Goal: Task Accomplishment & Management: Complete application form

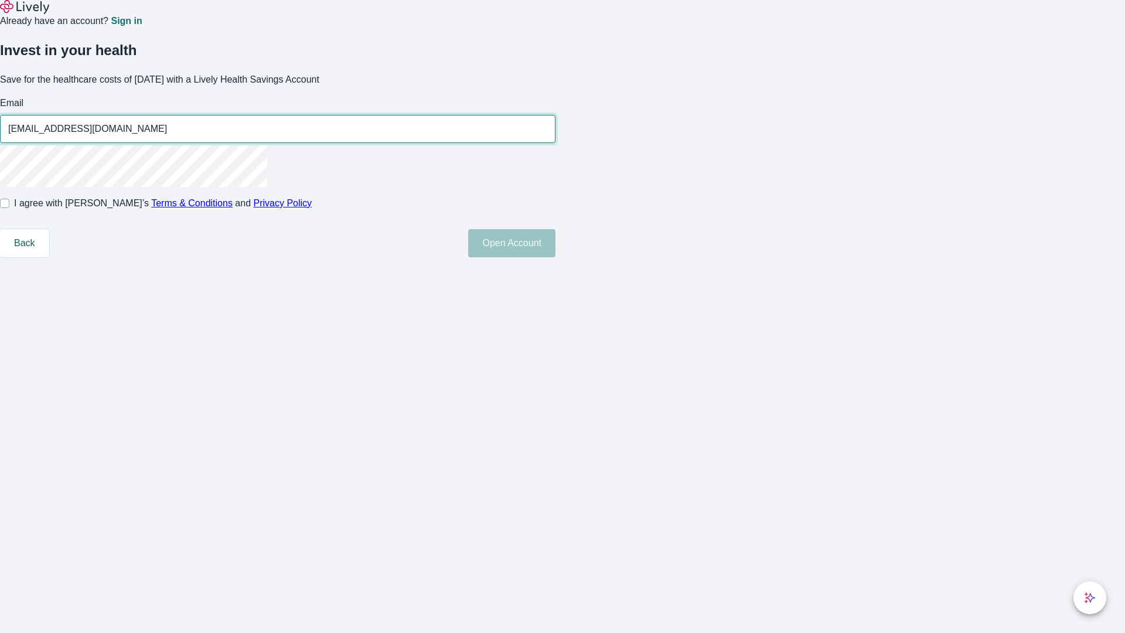
type input "[EMAIL_ADDRESS][DOMAIN_NAME]"
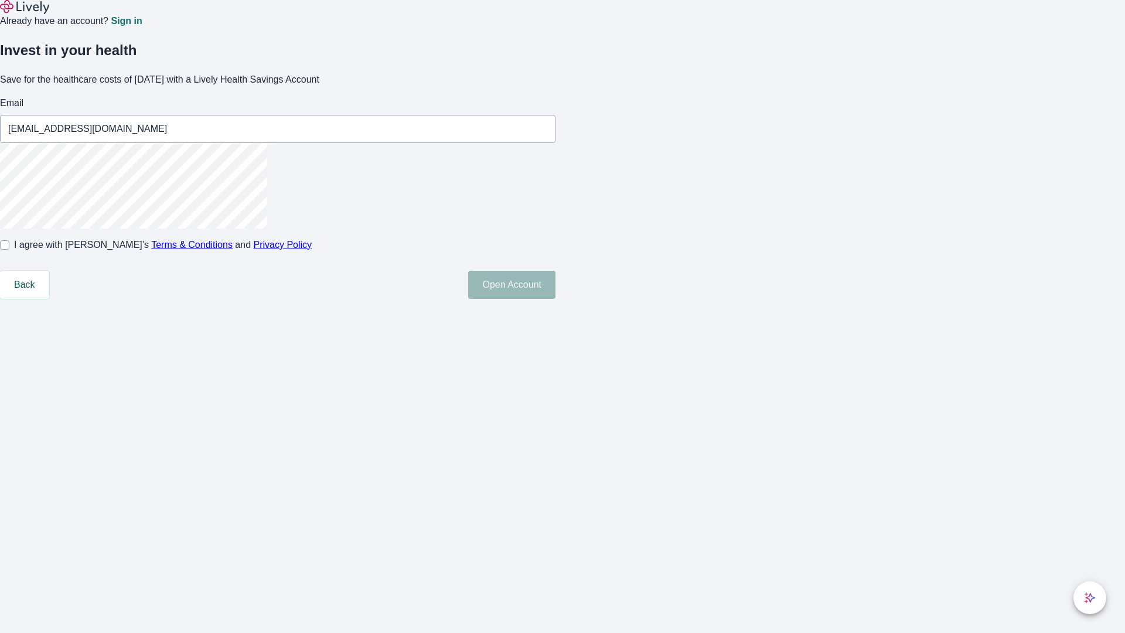
click at [9, 250] on input "I agree with Lively’s Terms & Conditions and Privacy Policy" at bounding box center [4, 244] width 9 height 9
checkbox input "true"
click at [556, 299] on button "Open Account" at bounding box center [511, 285] width 87 height 28
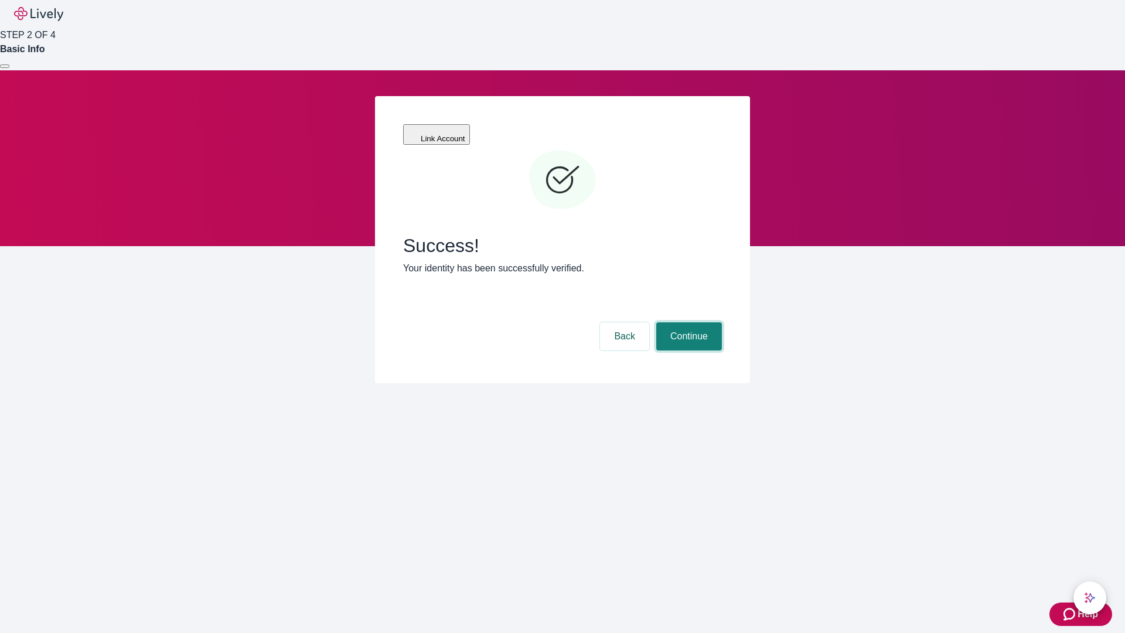
click at [688, 322] on button "Continue" at bounding box center [689, 336] width 66 height 28
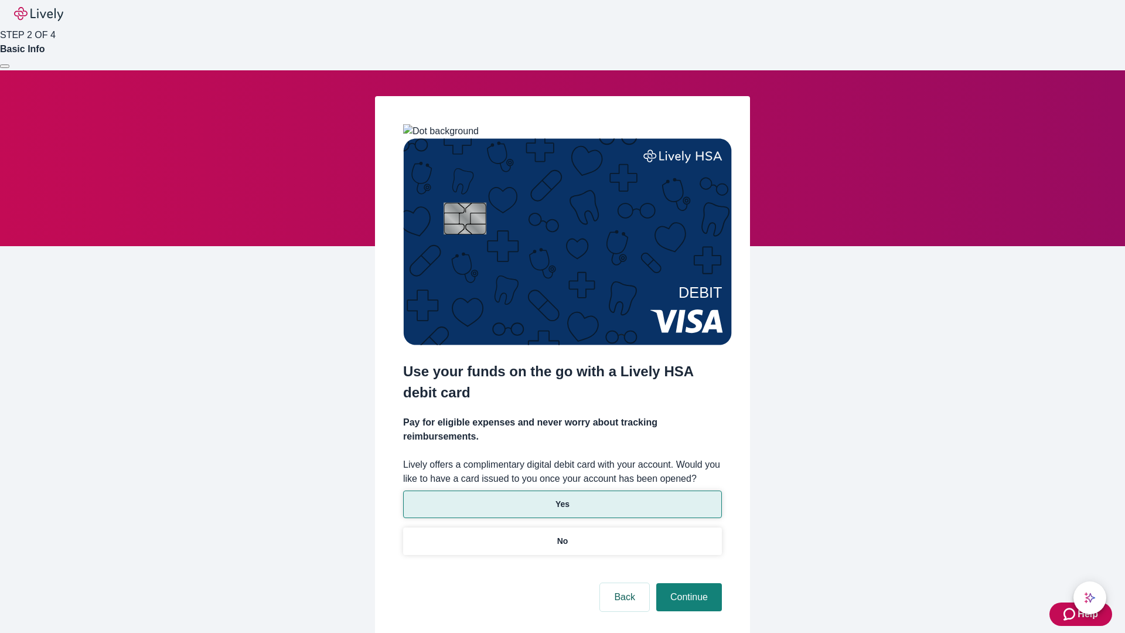
click at [562, 498] on p "Yes" at bounding box center [563, 504] width 14 height 12
click at [688, 583] on button "Continue" at bounding box center [689, 597] width 66 height 28
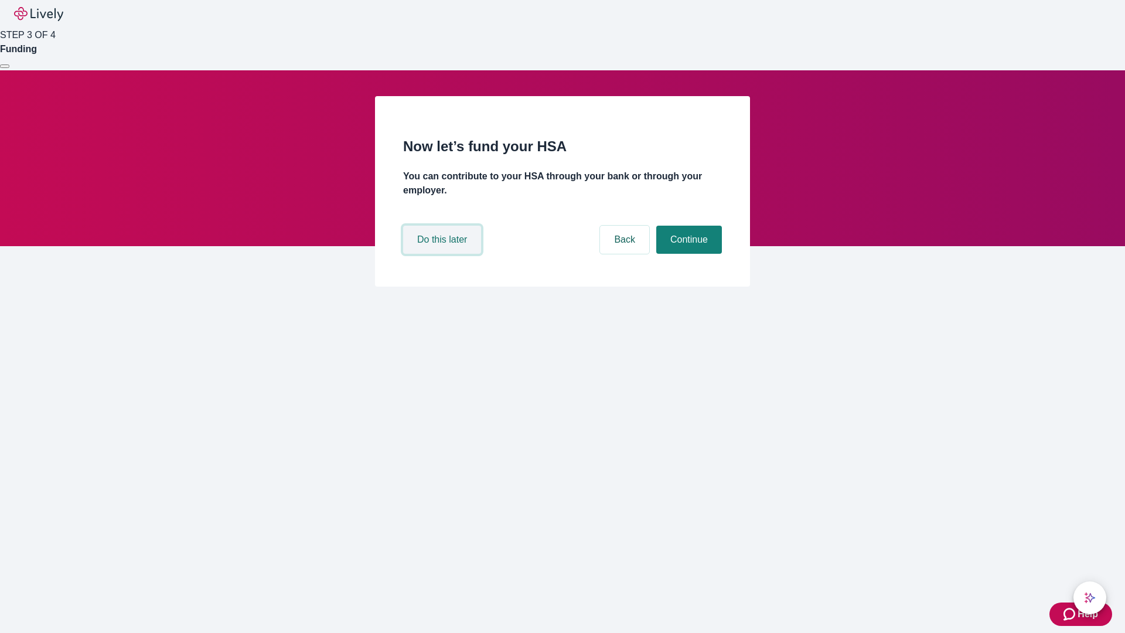
click at [444, 254] on button "Do this later" at bounding box center [442, 240] width 78 height 28
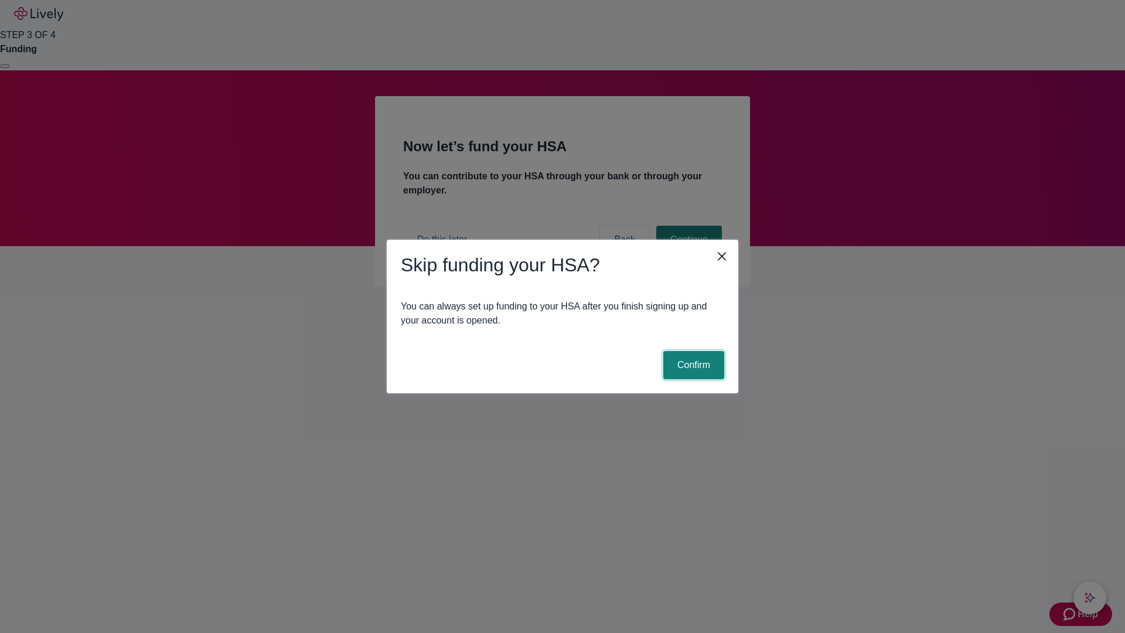
click at [692, 365] on button "Confirm" at bounding box center [694, 365] width 61 height 28
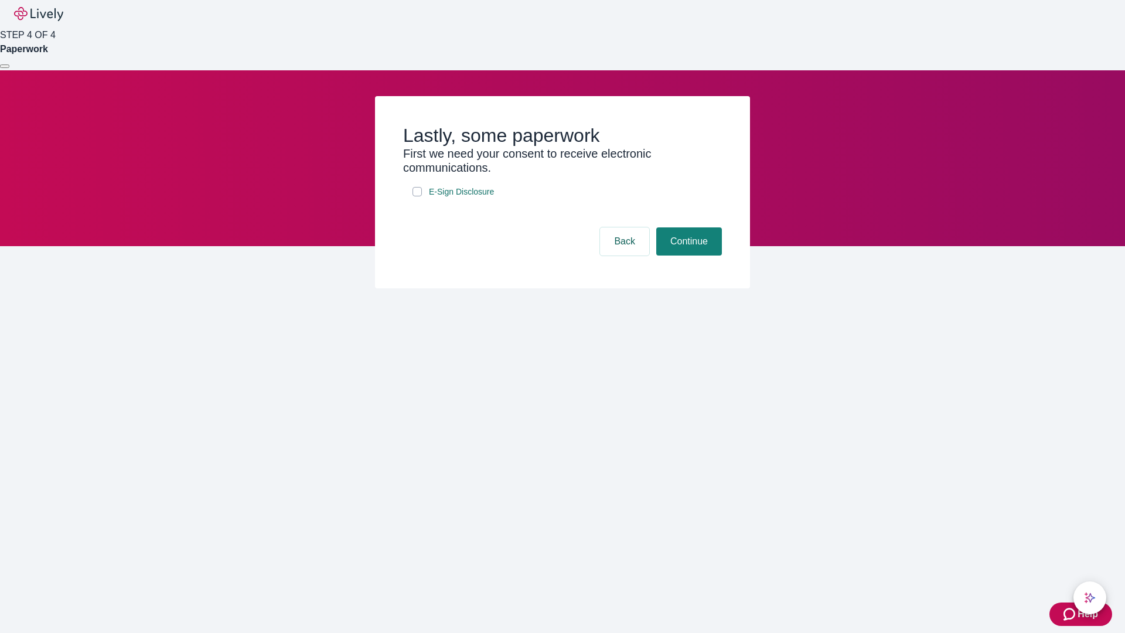
click at [417, 196] on input "E-Sign Disclosure" at bounding box center [417, 191] width 9 height 9
checkbox input "true"
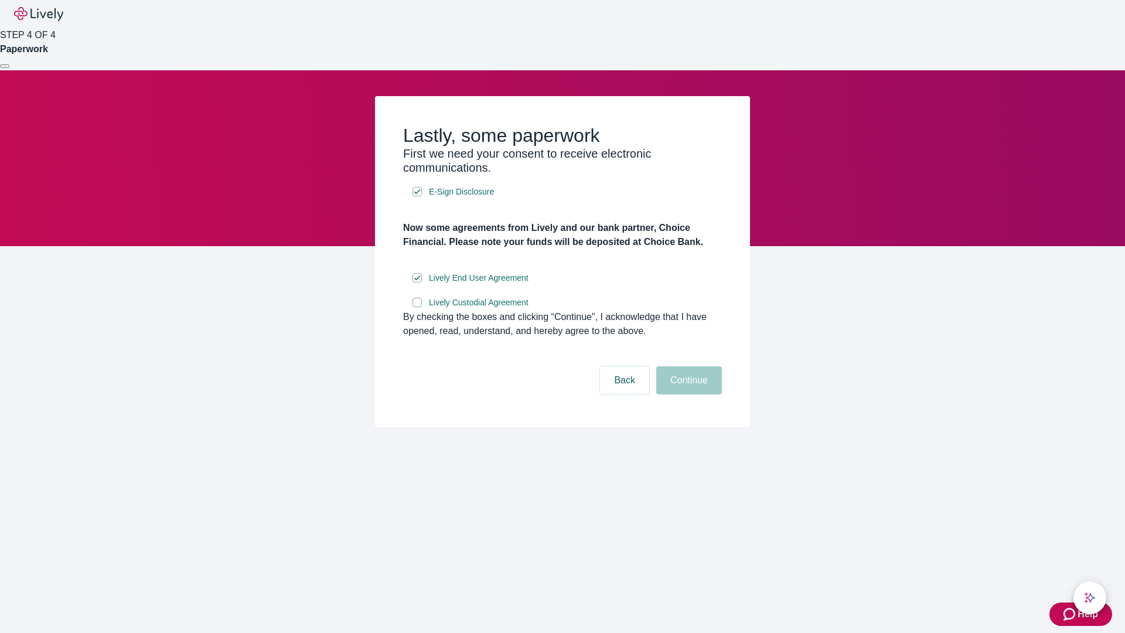
click at [417, 307] on input "Lively Custodial Agreement" at bounding box center [417, 302] width 9 height 9
checkbox input "true"
click at [688, 394] on button "Continue" at bounding box center [689, 380] width 66 height 28
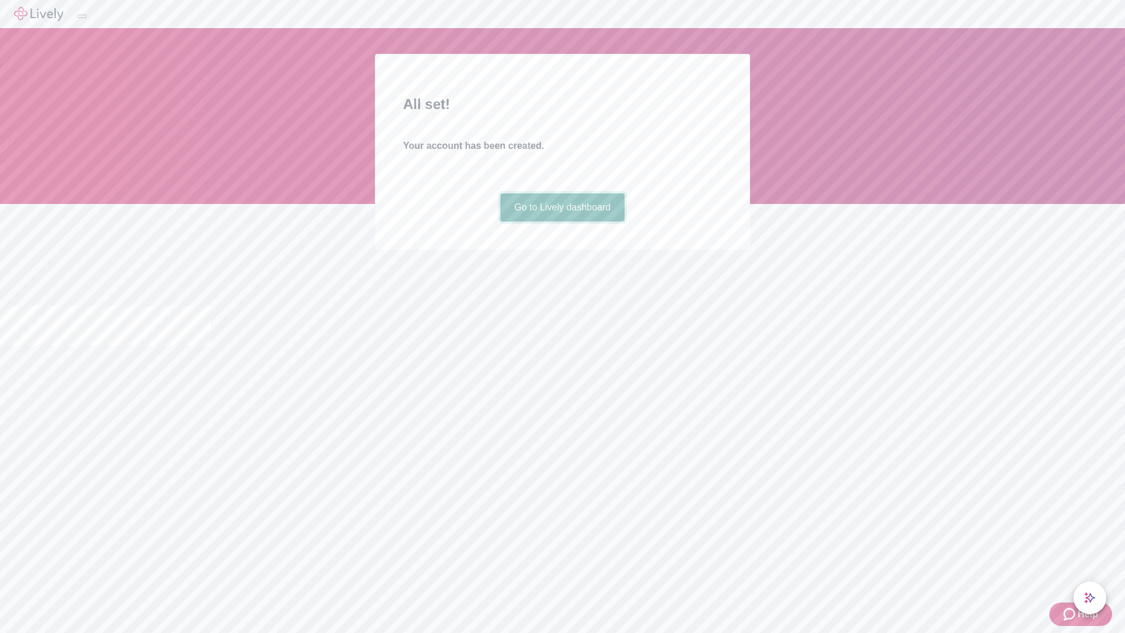
click at [562, 222] on link "Go to Lively dashboard" at bounding box center [563, 207] width 125 height 28
